Goal: Entertainment & Leisure: Consume media (video, audio)

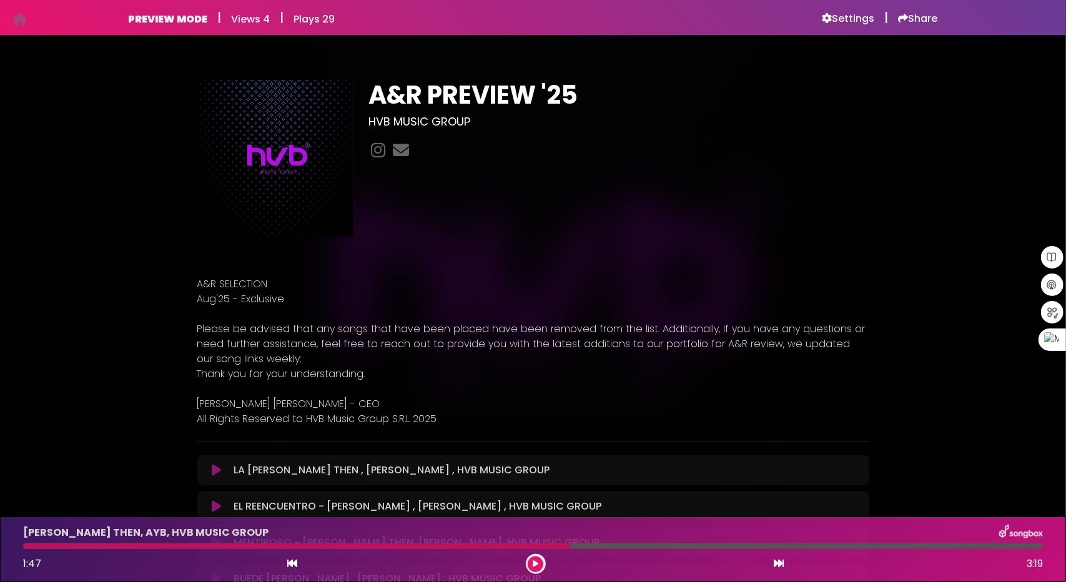
scroll to position [4140, 0]
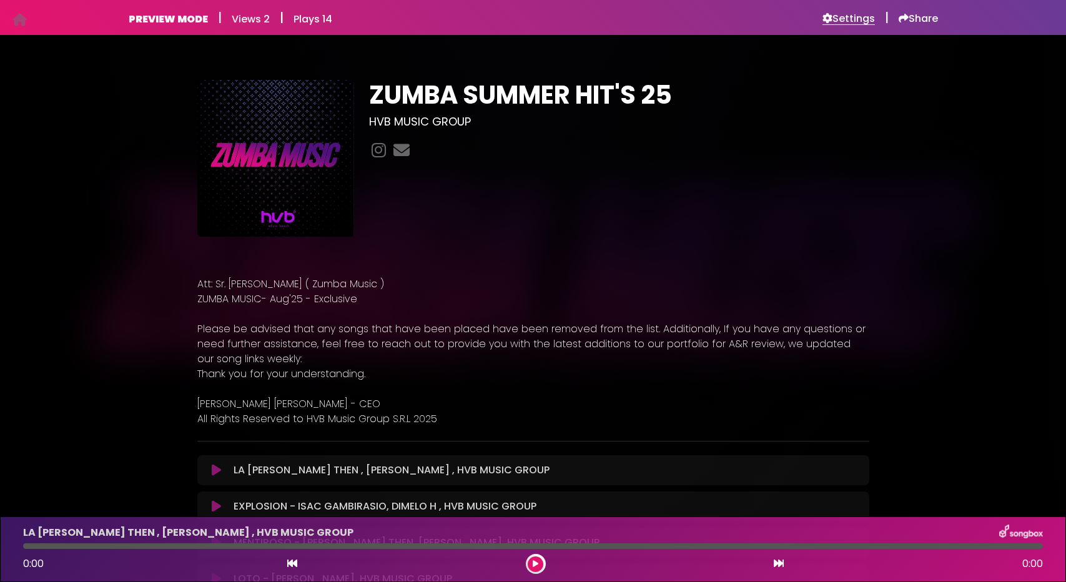
click at [844, 22] on h6 "Settings" at bounding box center [848, 18] width 52 height 12
drag, startPoint x: 539, startPoint y: 563, endPoint x: 532, endPoint y: 581, distance: 20.0
click at [539, 563] on button at bounding box center [536, 564] width 16 height 16
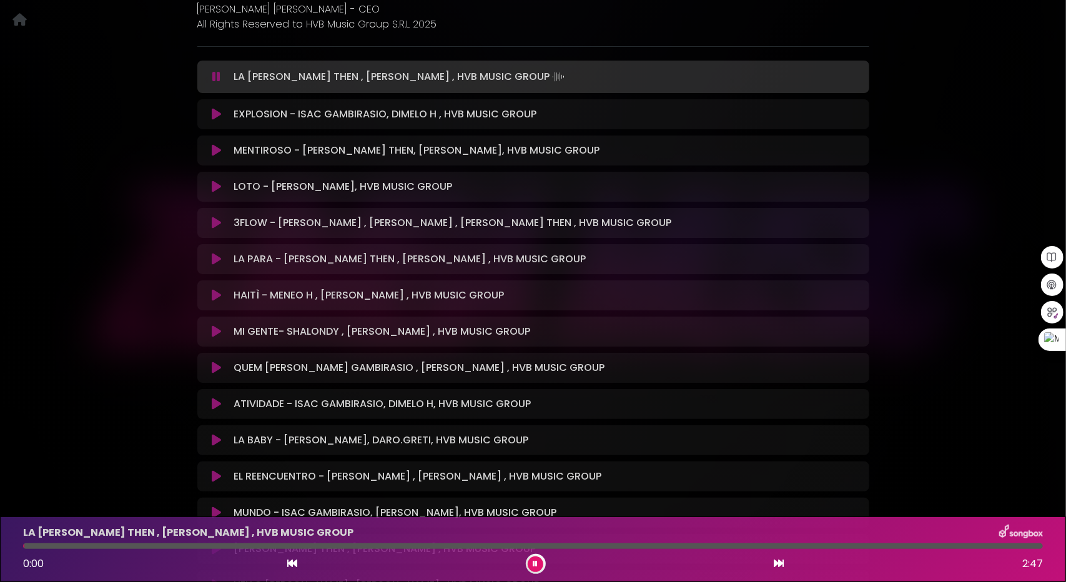
scroll to position [437, 0]
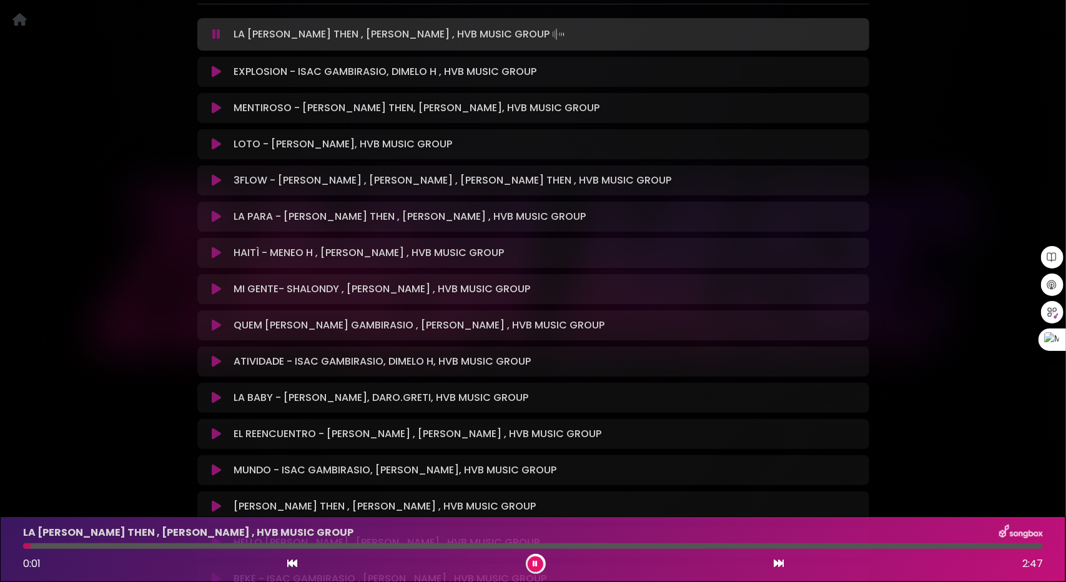
click at [212, 358] on icon at bounding box center [216, 361] width 9 height 12
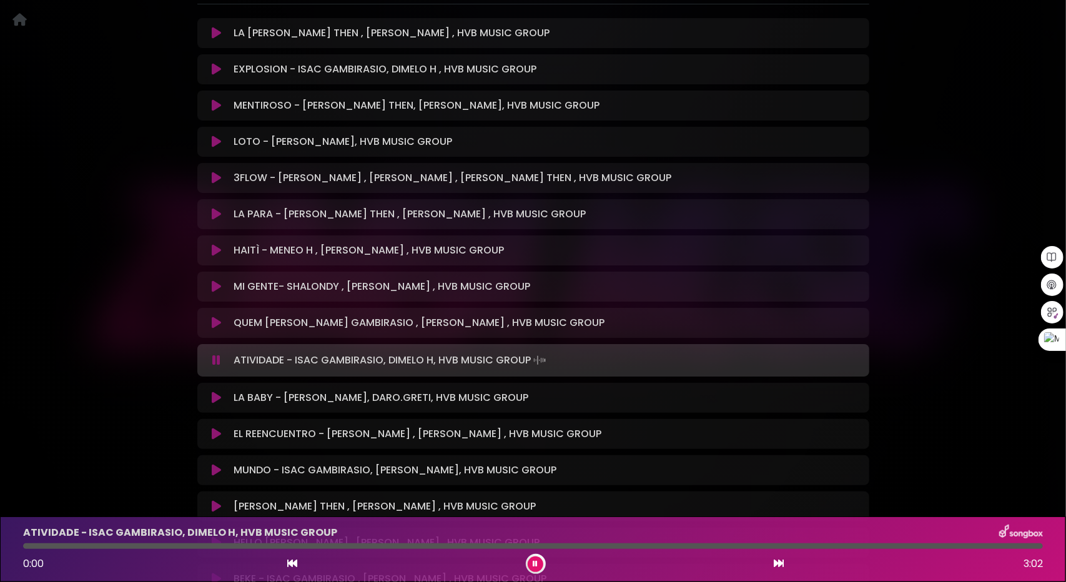
click at [212, 322] on icon at bounding box center [216, 323] width 9 height 12
click at [212, 399] on icon at bounding box center [216, 398] width 9 height 12
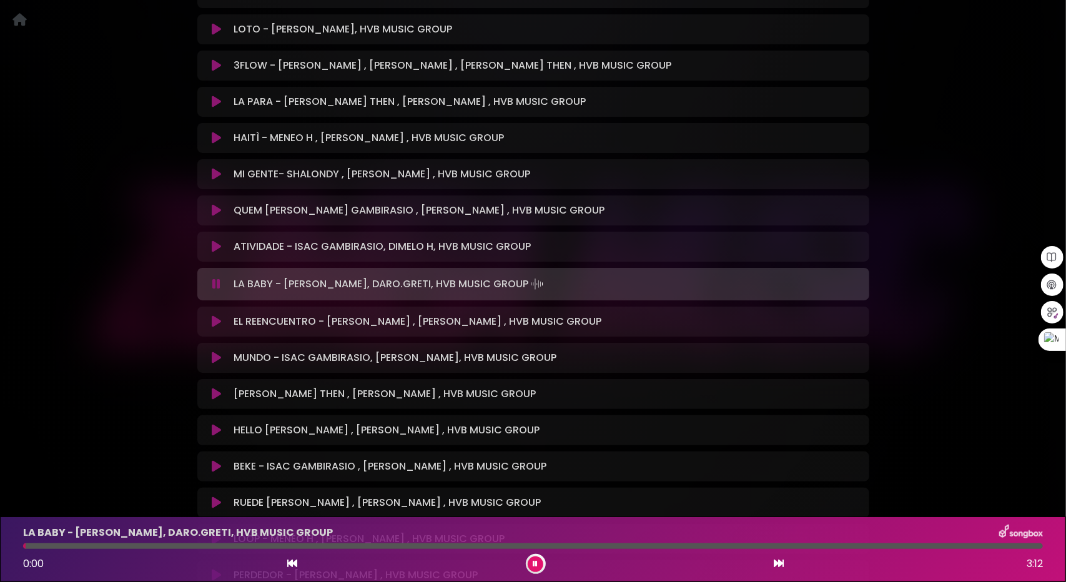
scroll to position [562, 0]
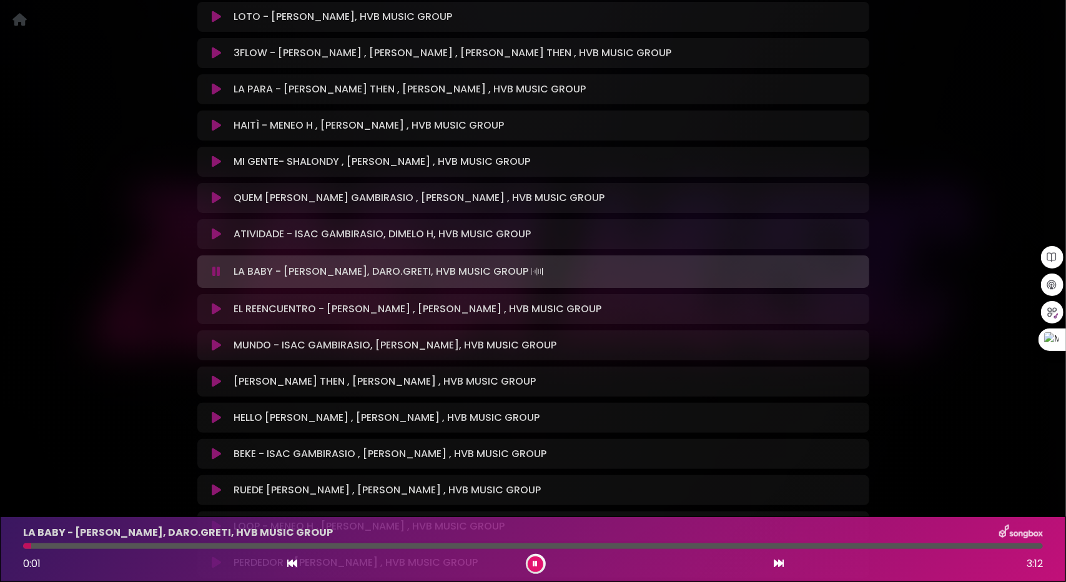
click at [217, 309] on icon at bounding box center [216, 309] width 9 height 12
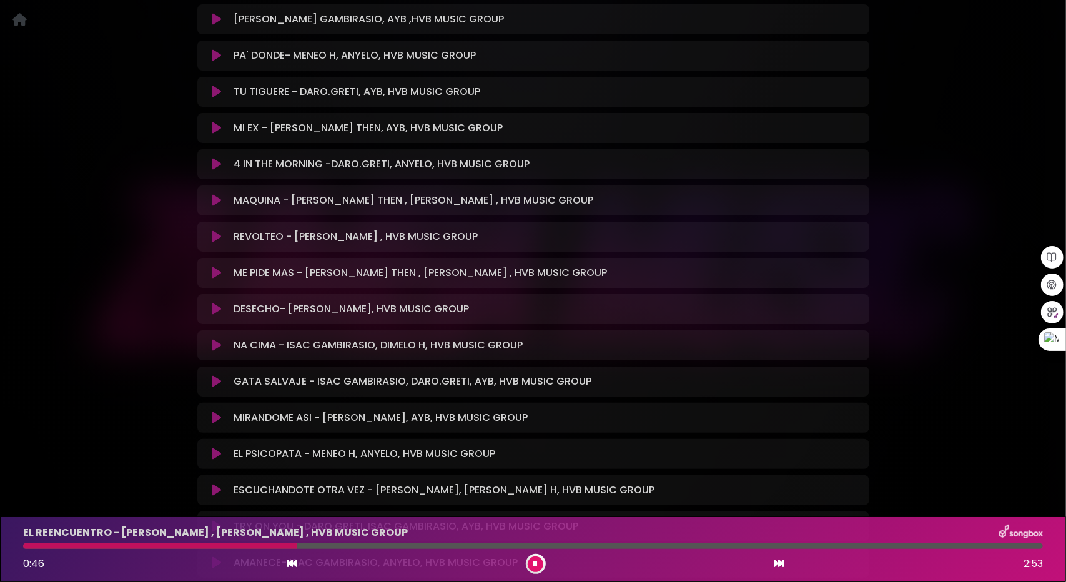
scroll to position [3060, 0]
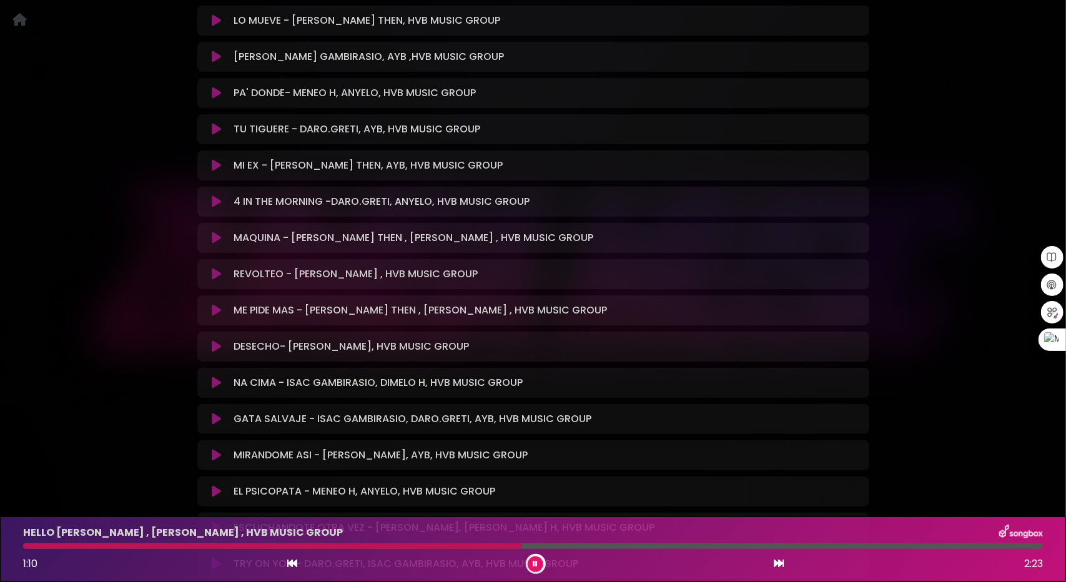
click at [533, 565] on icon at bounding box center [535, 563] width 5 height 7
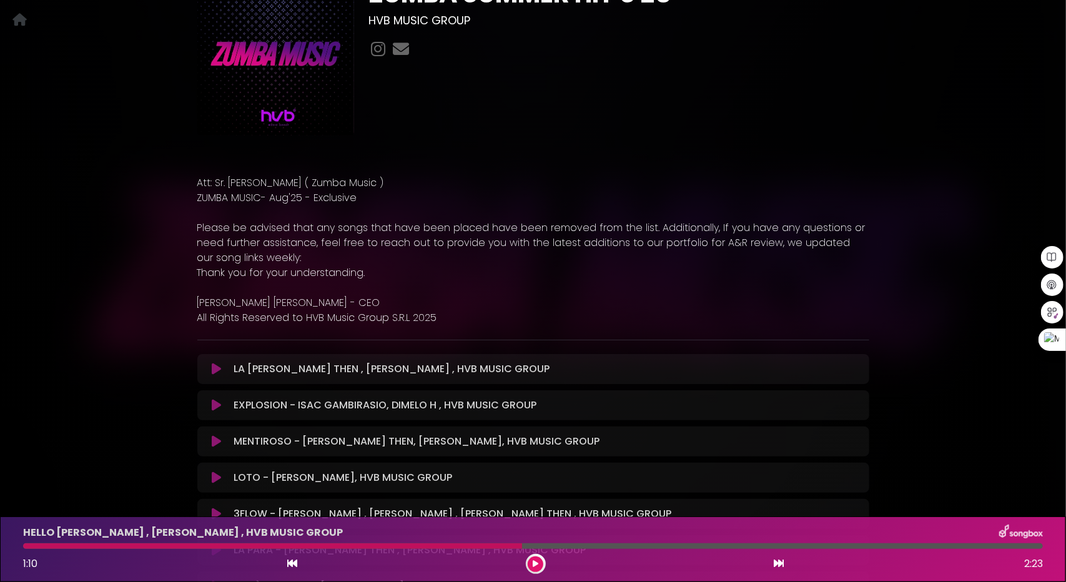
scroll to position [125, 0]
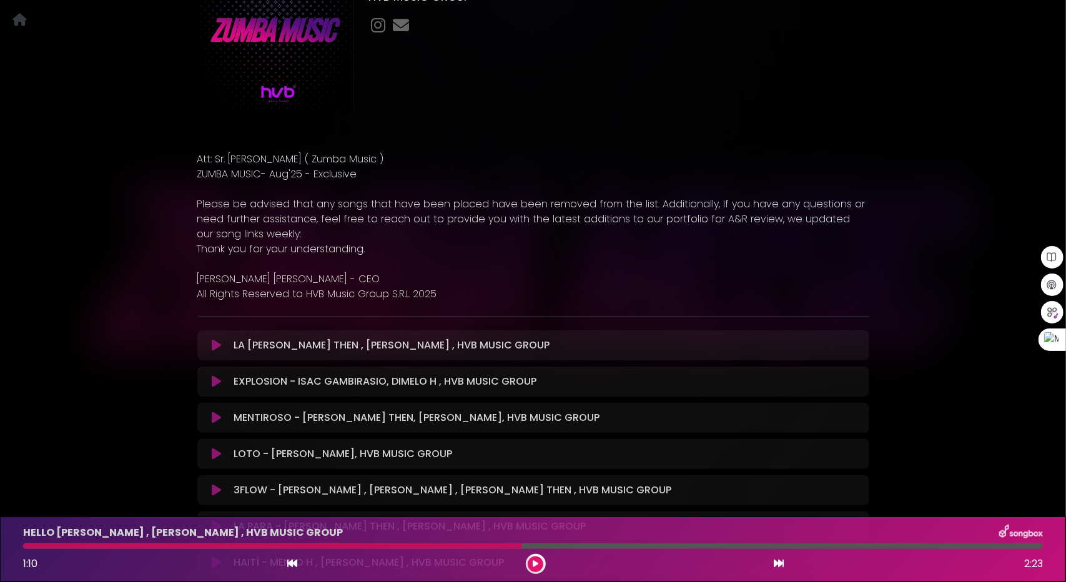
click at [532, 566] on button at bounding box center [536, 564] width 16 height 16
click at [532, 570] on button at bounding box center [536, 564] width 16 height 16
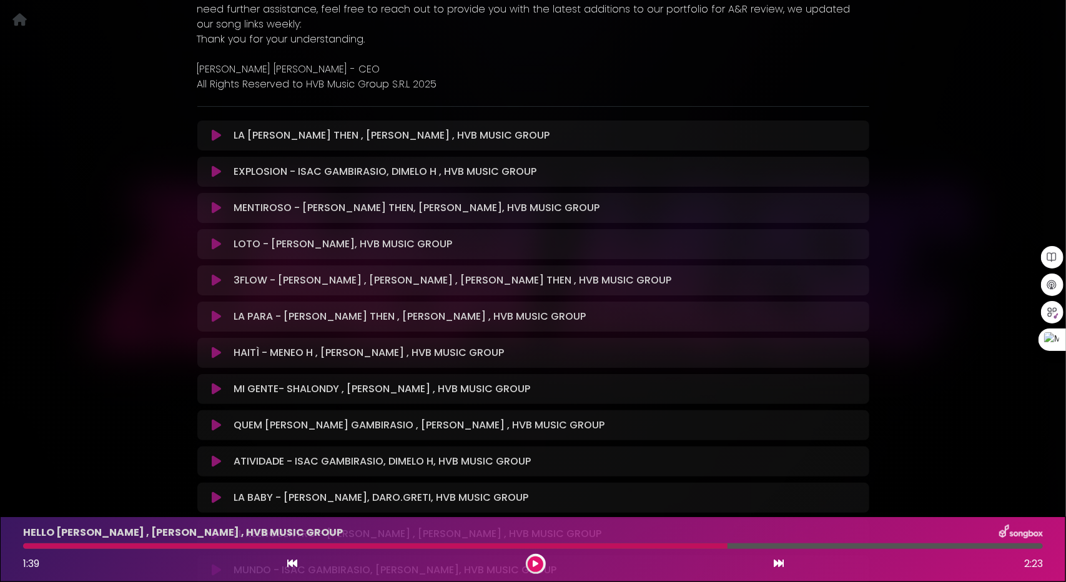
scroll to position [0, 0]
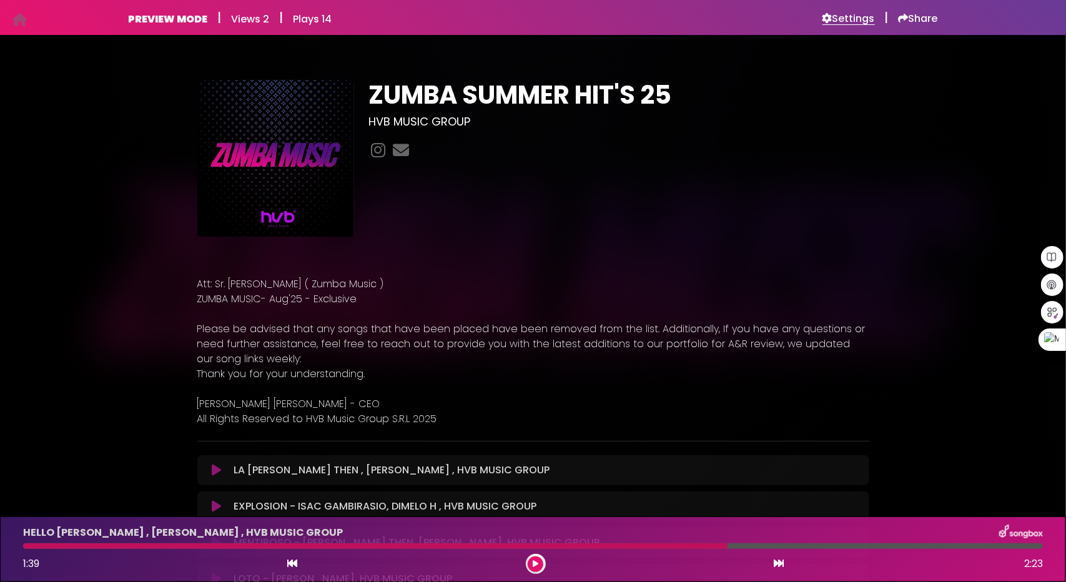
click at [856, 12] on h6 "Settings" at bounding box center [848, 18] width 52 height 12
